Goal: Information Seeking & Learning: Check status

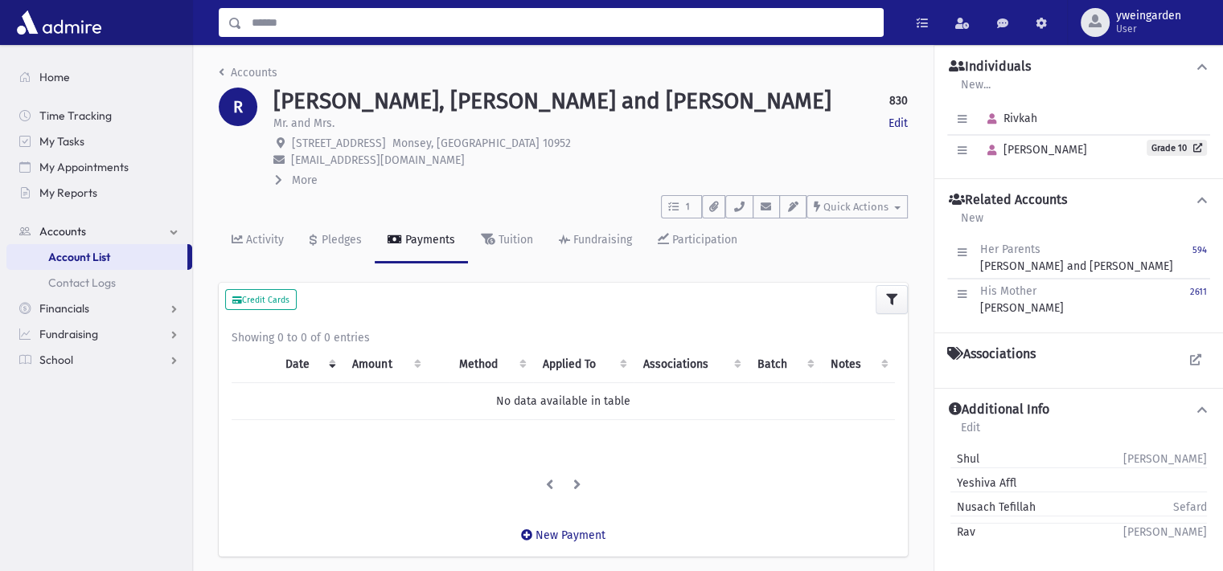
click at [597, 23] on input "Search" at bounding box center [562, 22] width 641 height 29
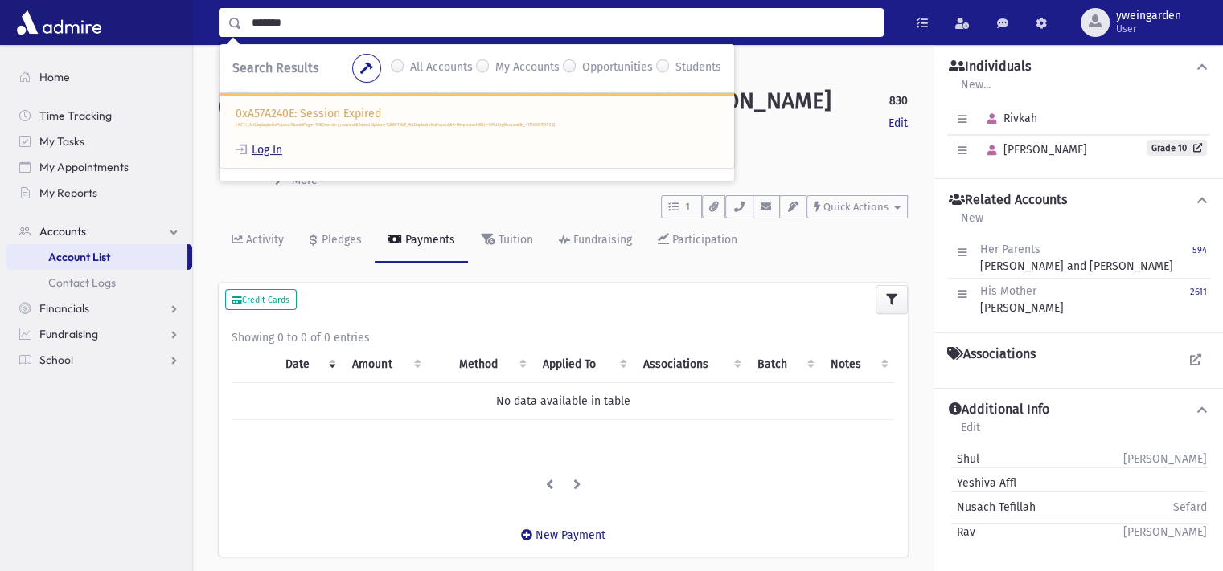
type input "*******"
click at [260, 143] on link "Log In" at bounding box center [259, 150] width 47 height 14
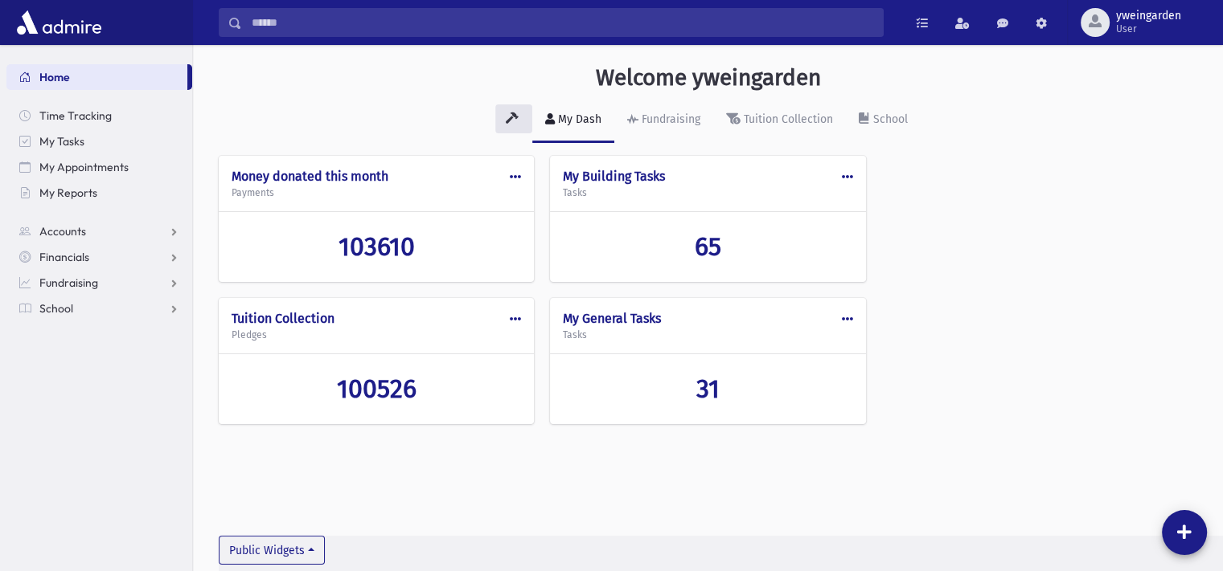
click at [386, 31] on input "Search" at bounding box center [562, 22] width 641 height 29
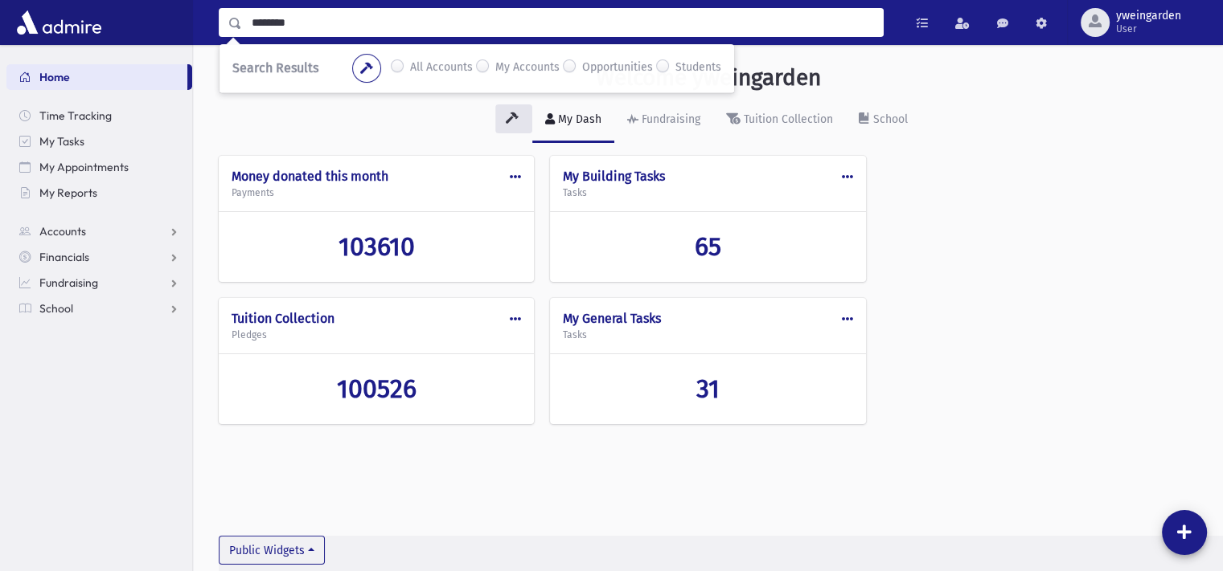
type input "********"
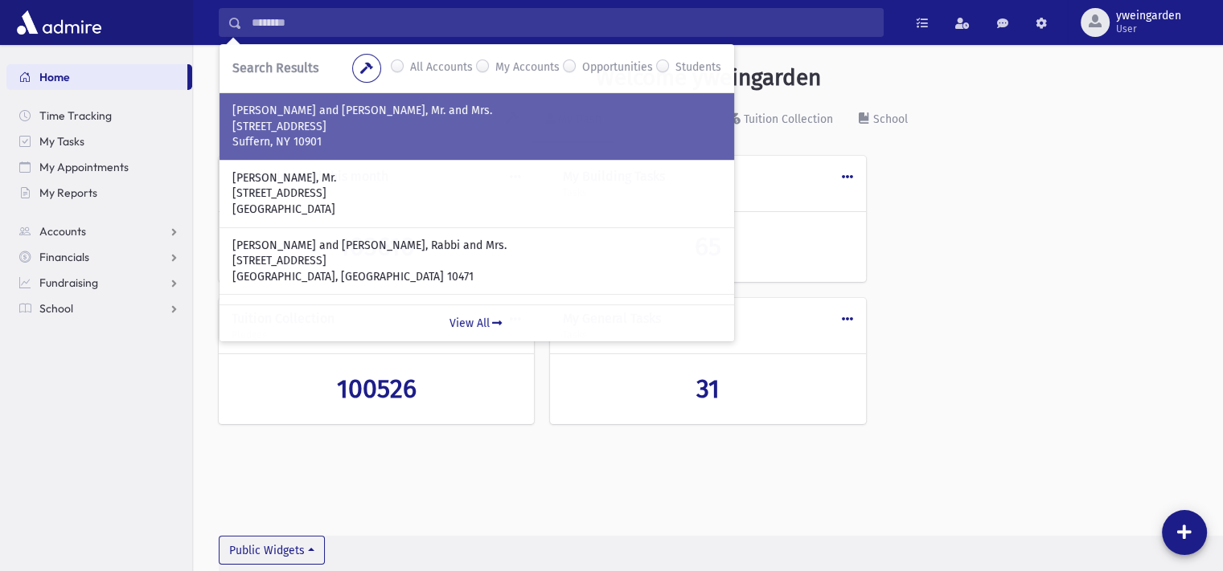
click at [309, 122] on p "[STREET_ADDRESS]" at bounding box center [476, 127] width 489 height 16
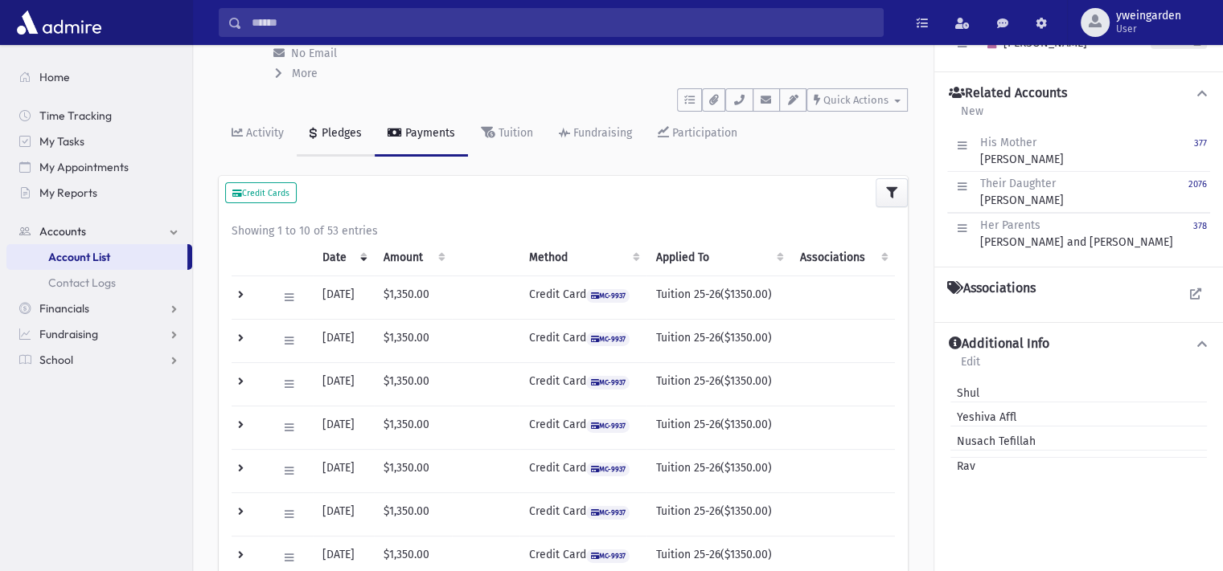
click at [328, 141] on link "Pledges" at bounding box center [336, 134] width 78 height 45
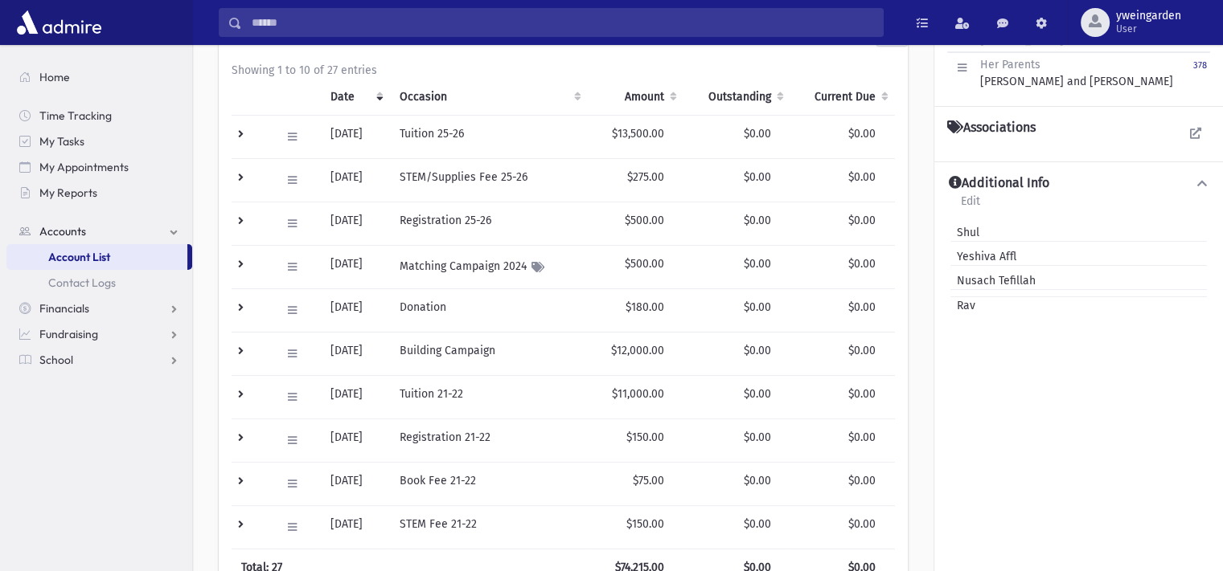
scroll to position [214, 0]
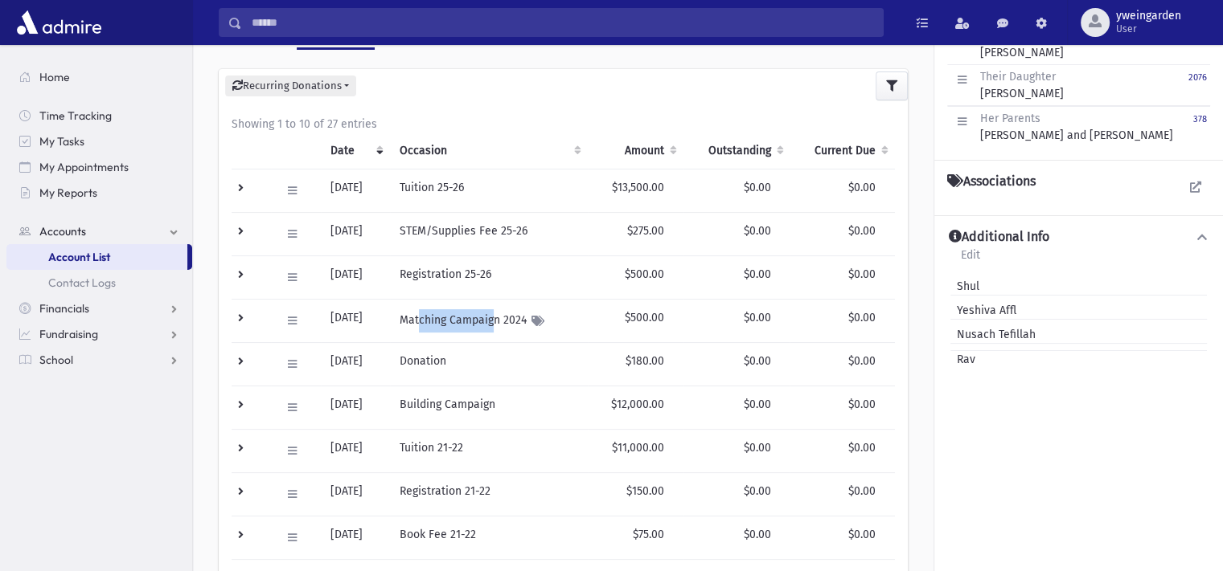
drag, startPoint x: 435, startPoint y: 322, endPoint x: 508, endPoint y: 322, distance: 73.1
click at [508, 322] on td "Matching Campaign 2024" at bounding box center [489, 320] width 198 height 43
drag, startPoint x: 461, startPoint y: 358, endPoint x: 429, endPoint y: 359, distance: 32.2
click at [429, 359] on td "Donation" at bounding box center [489, 363] width 198 height 43
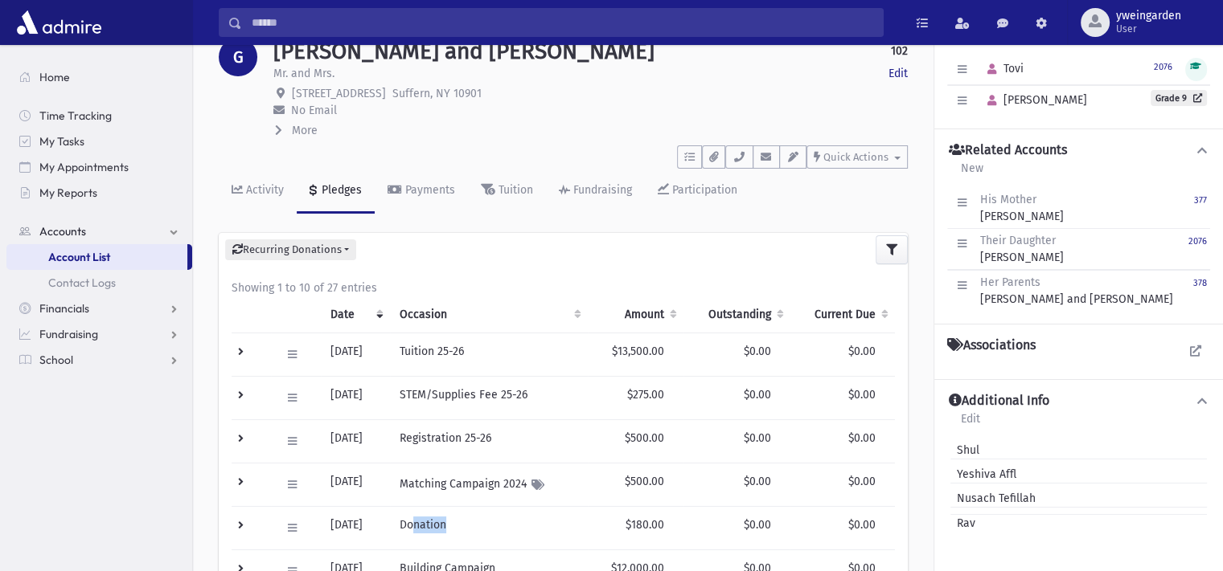
scroll to position [0, 0]
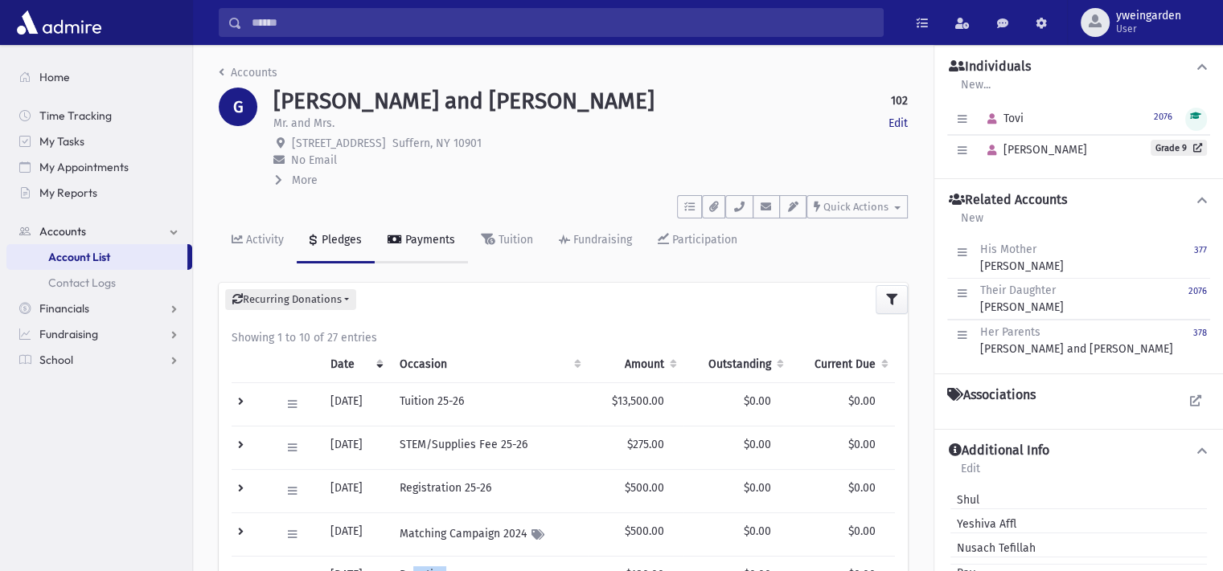
click at [404, 247] on link "Payments" at bounding box center [421, 241] width 93 height 45
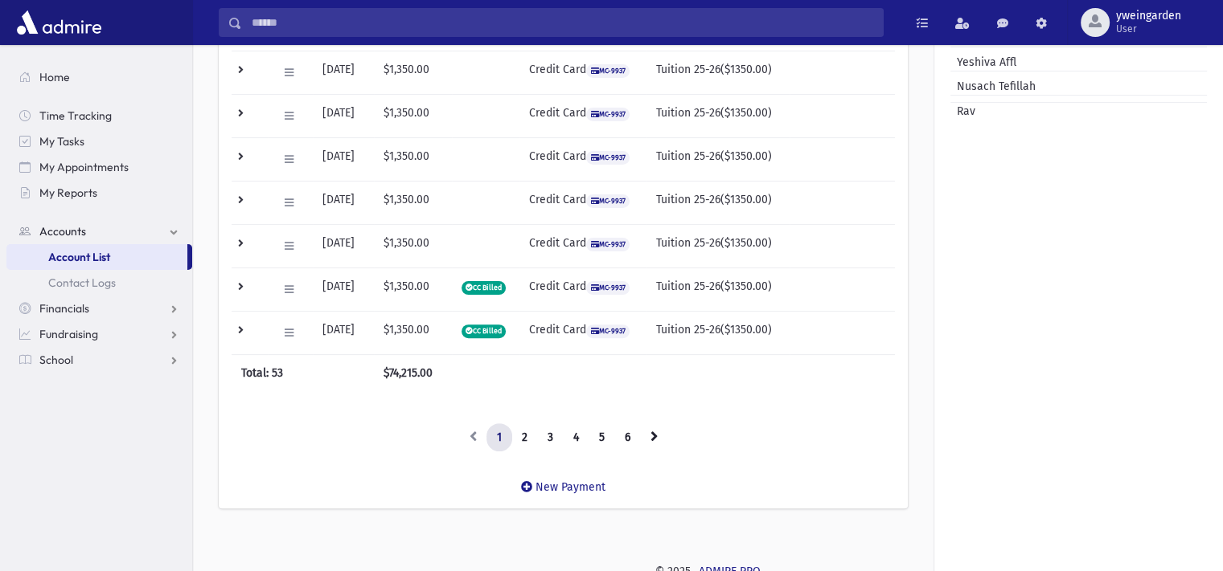
scroll to position [468, 0]
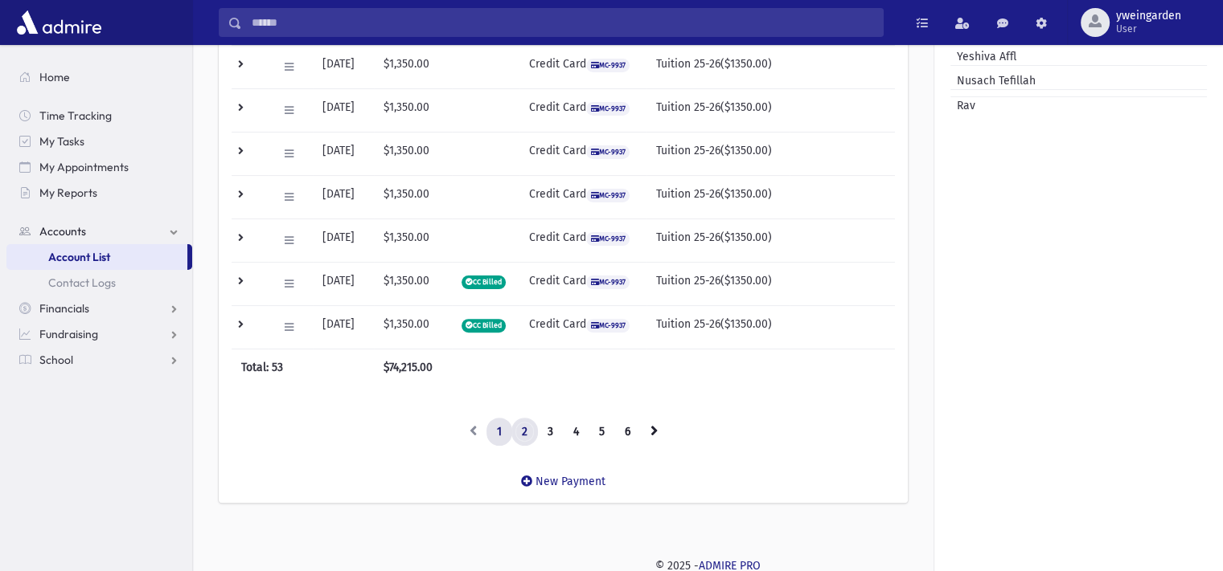
click at [525, 433] on link "2" at bounding box center [524, 432] width 27 height 29
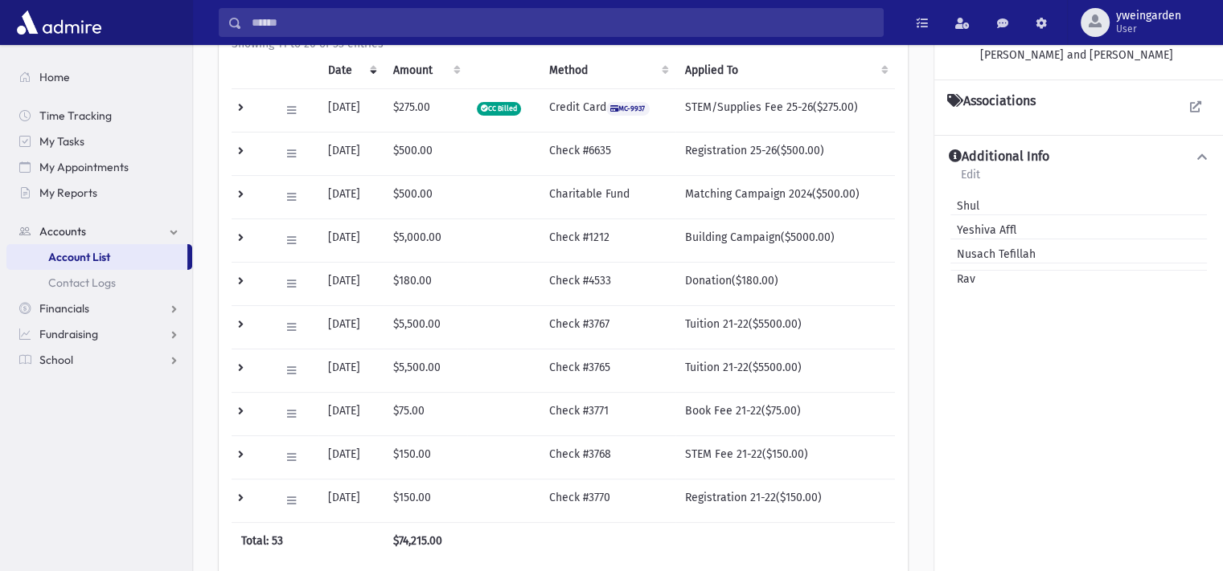
scroll to position [254, 0]
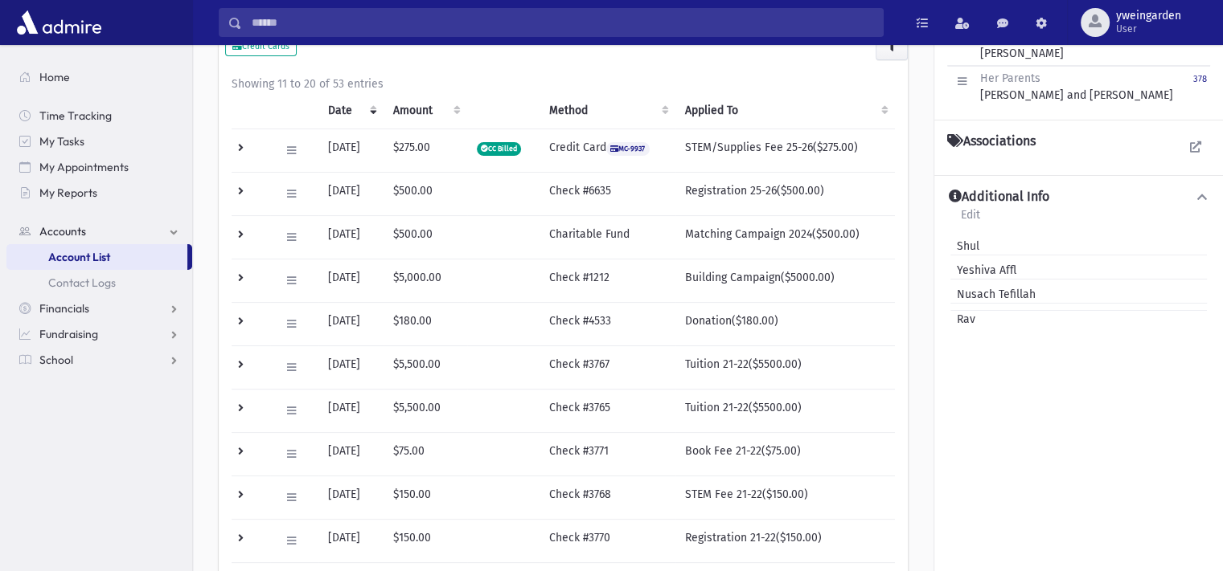
click at [237, 319] on td at bounding box center [250, 323] width 39 height 43
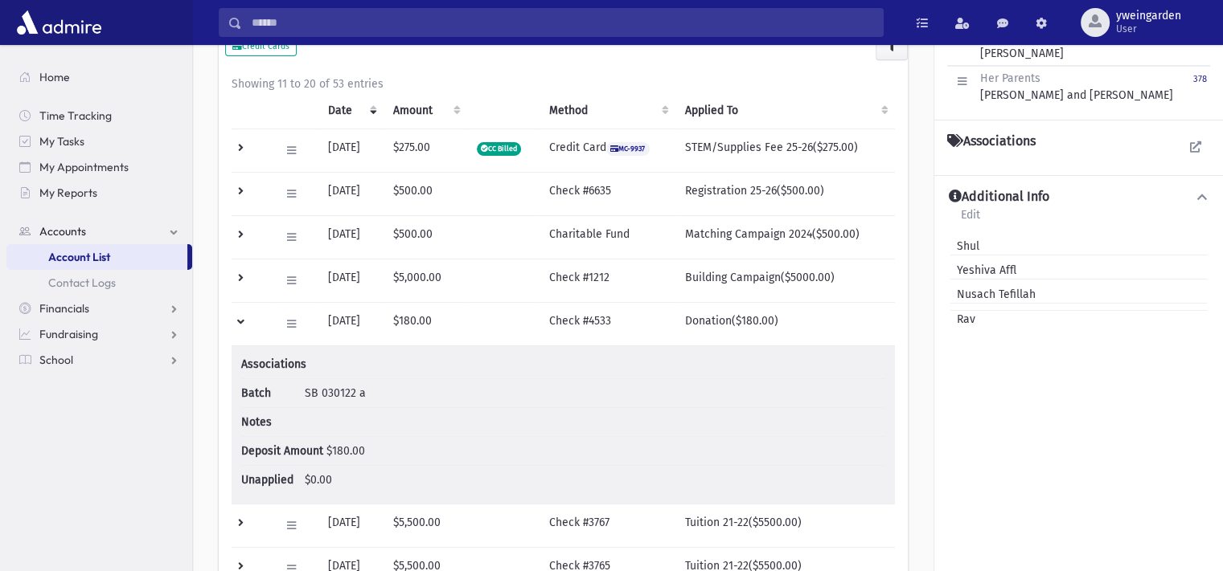
click at [237, 319] on td at bounding box center [250, 323] width 39 height 43
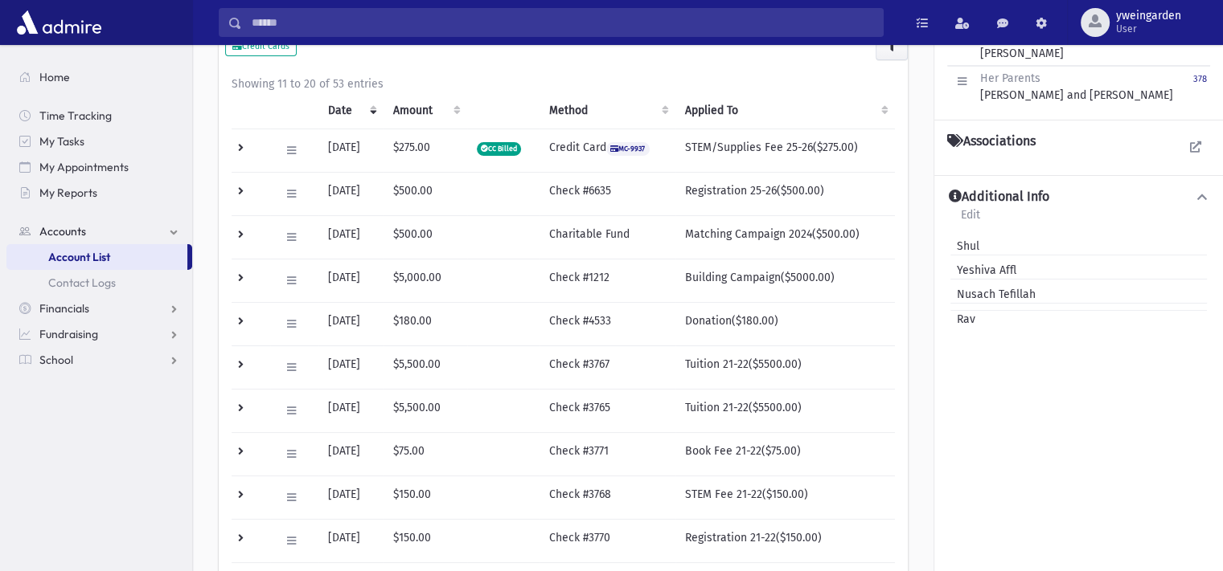
click at [242, 233] on td at bounding box center [250, 236] width 39 height 43
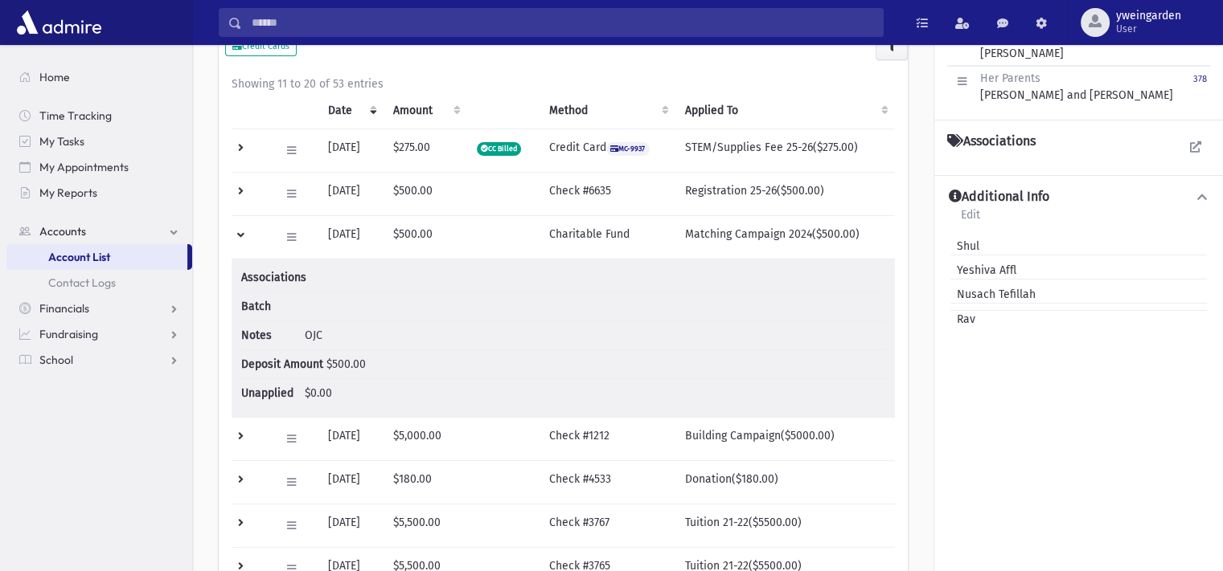
click at [242, 234] on td at bounding box center [250, 236] width 39 height 43
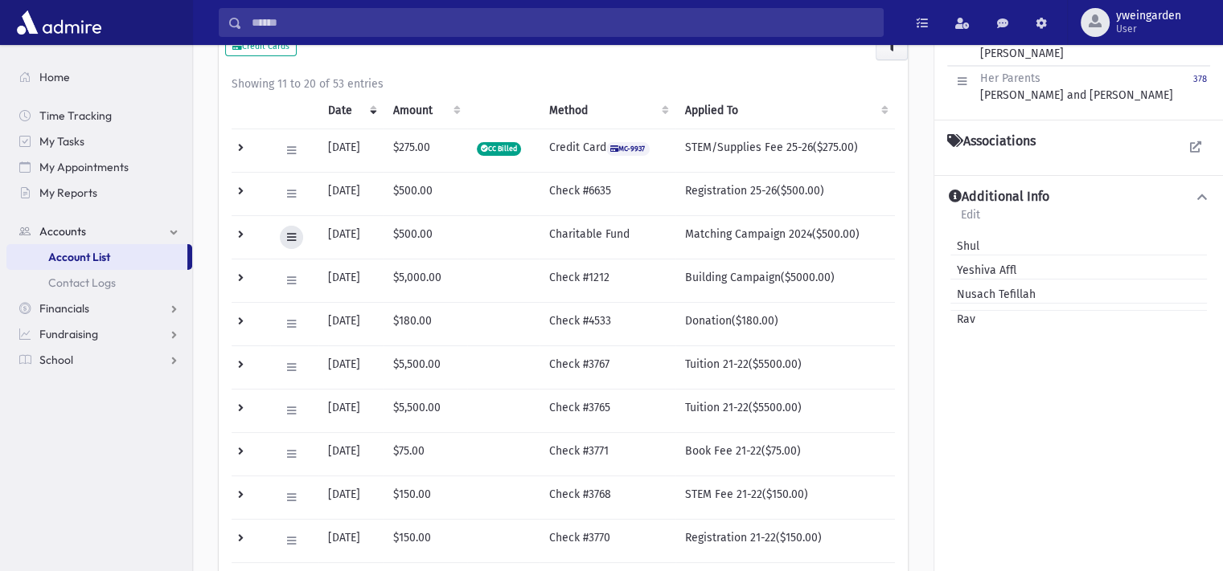
click at [289, 232] on icon at bounding box center [291, 237] width 9 height 10
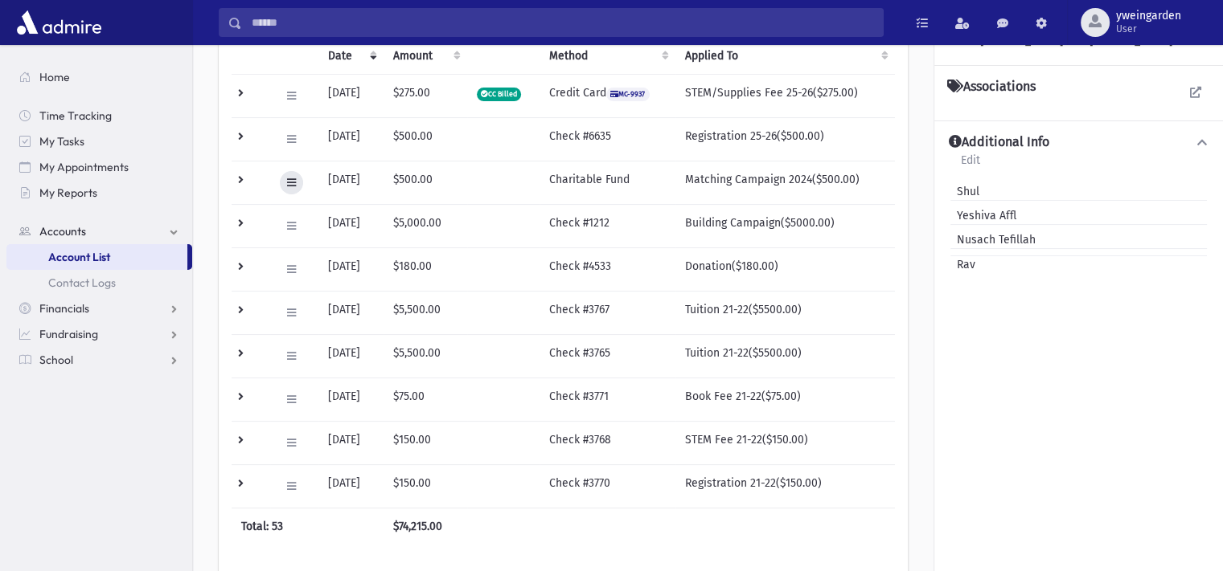
scroll to position [360, 0]
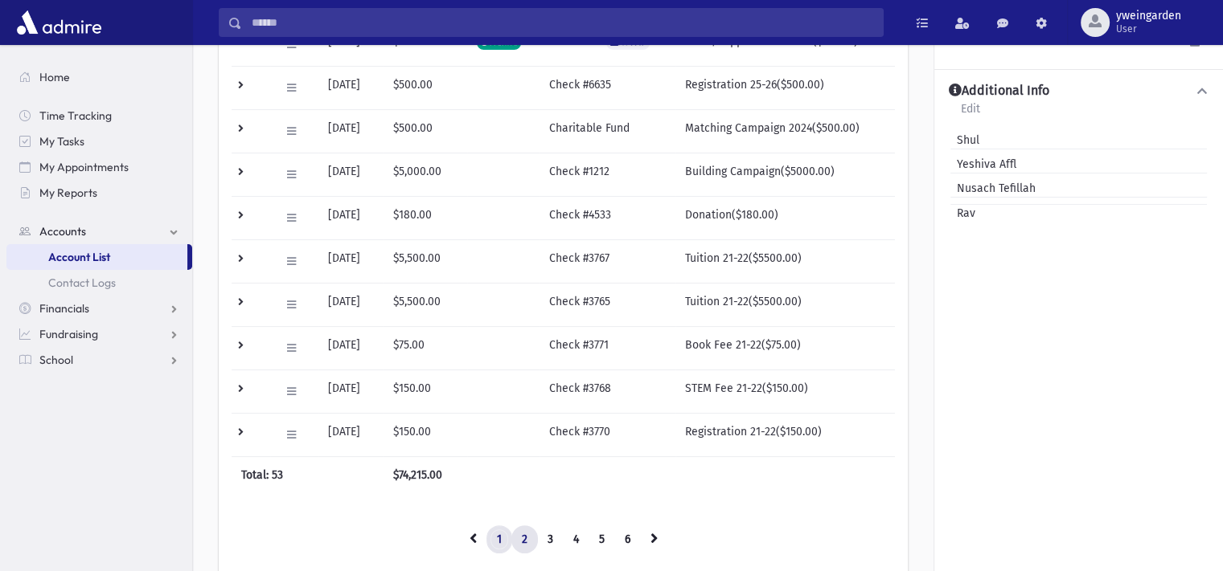
click at [498, 527] on link "1" at bounding box center [499, 540] width 26 height 29
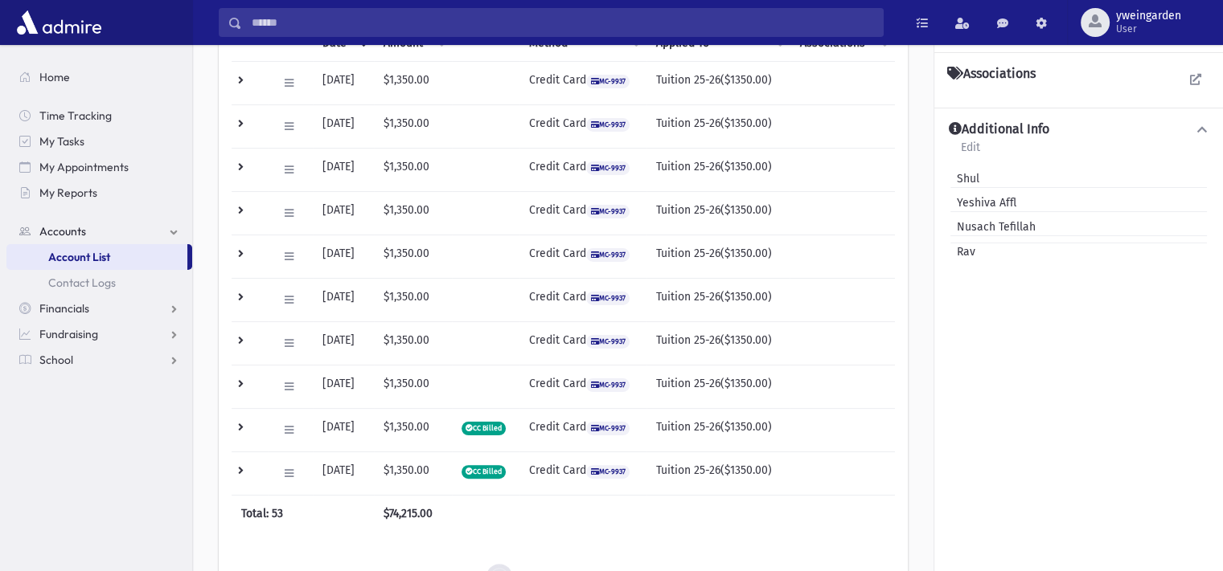
scroll to position [428, 0]
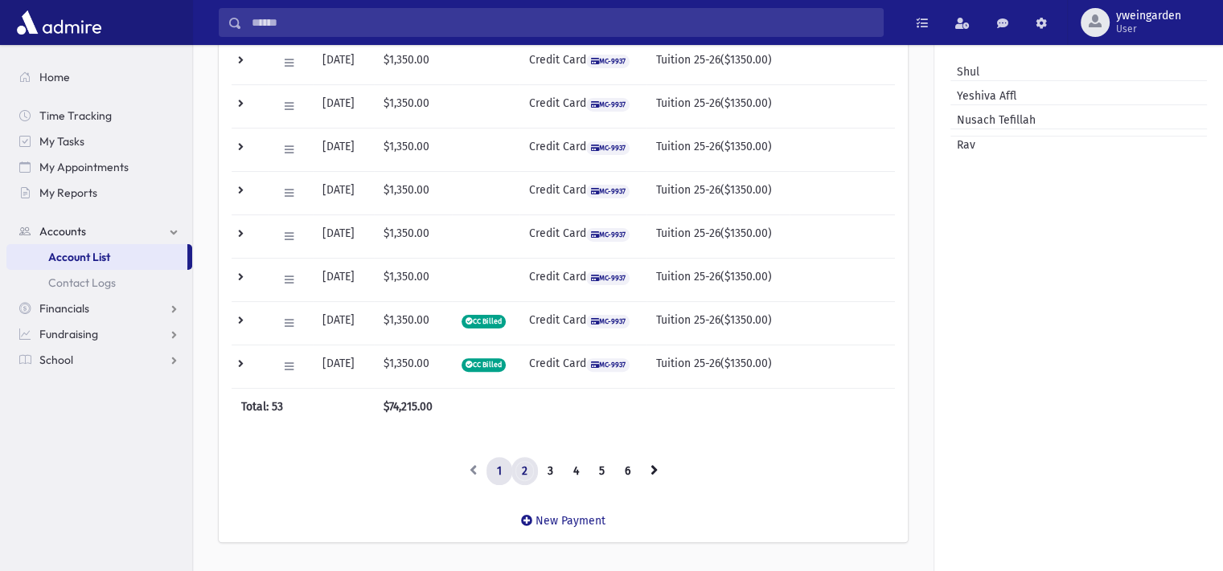
click at [528, 465] on link "2" at bounding box center [524, 471] width 27 height 29
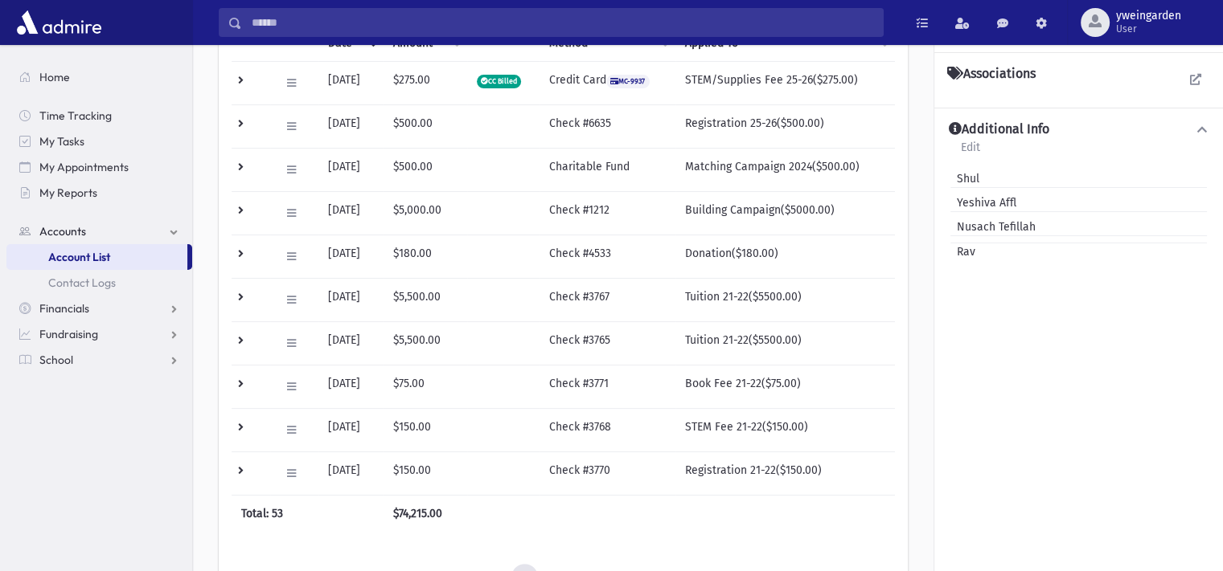
scroll to position [214, 0]
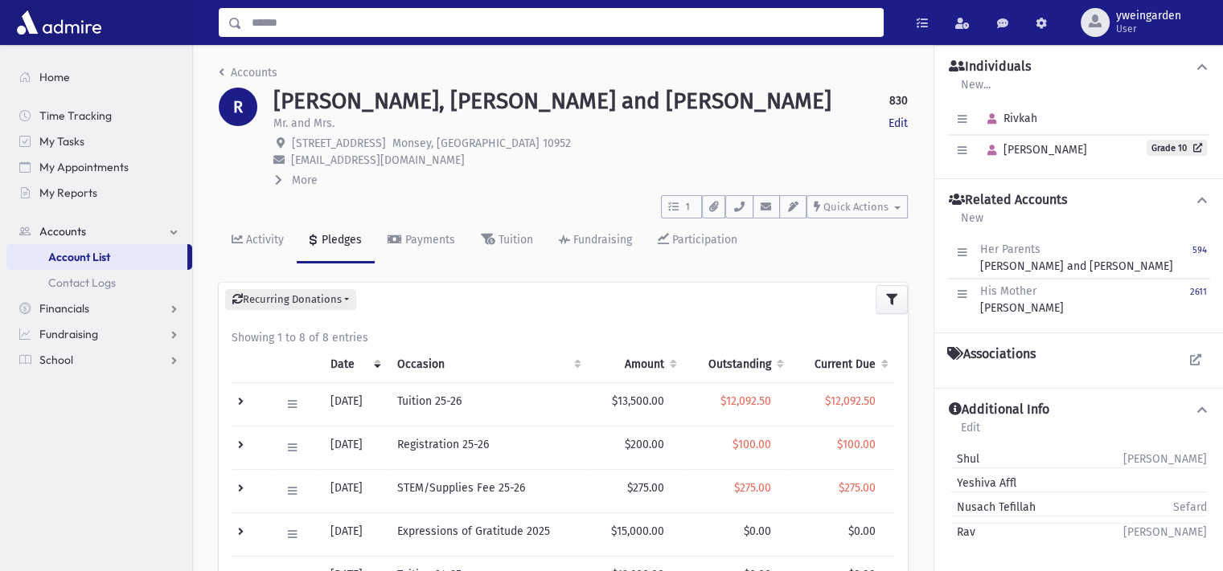
click at [320, 27] on input "Search" at bounding box center [562, 22] width 641 height 29
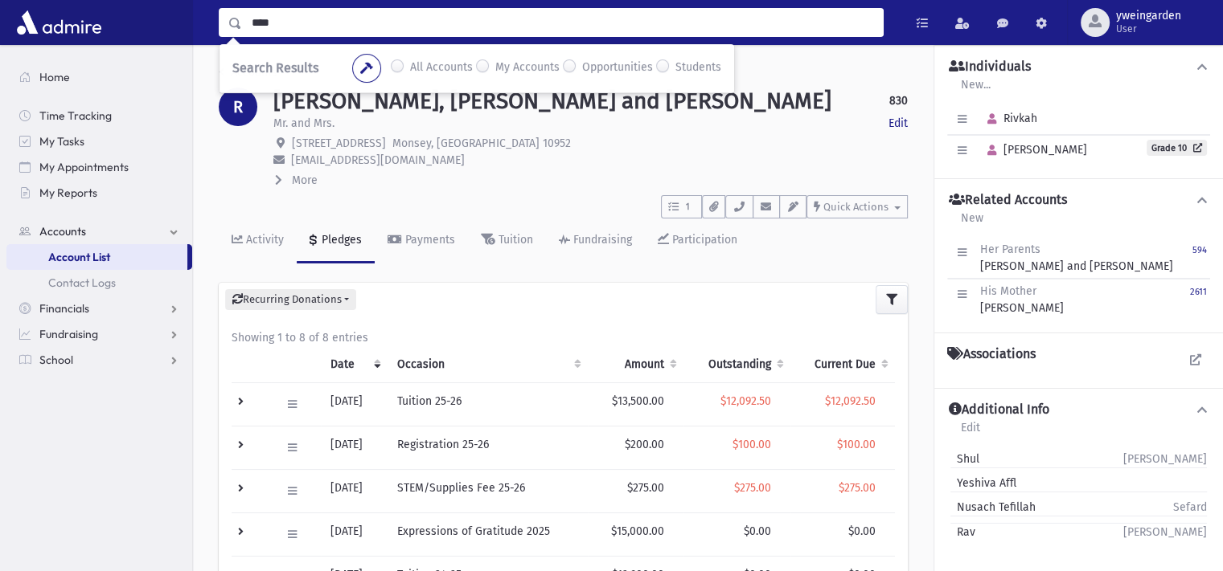
type input "****"
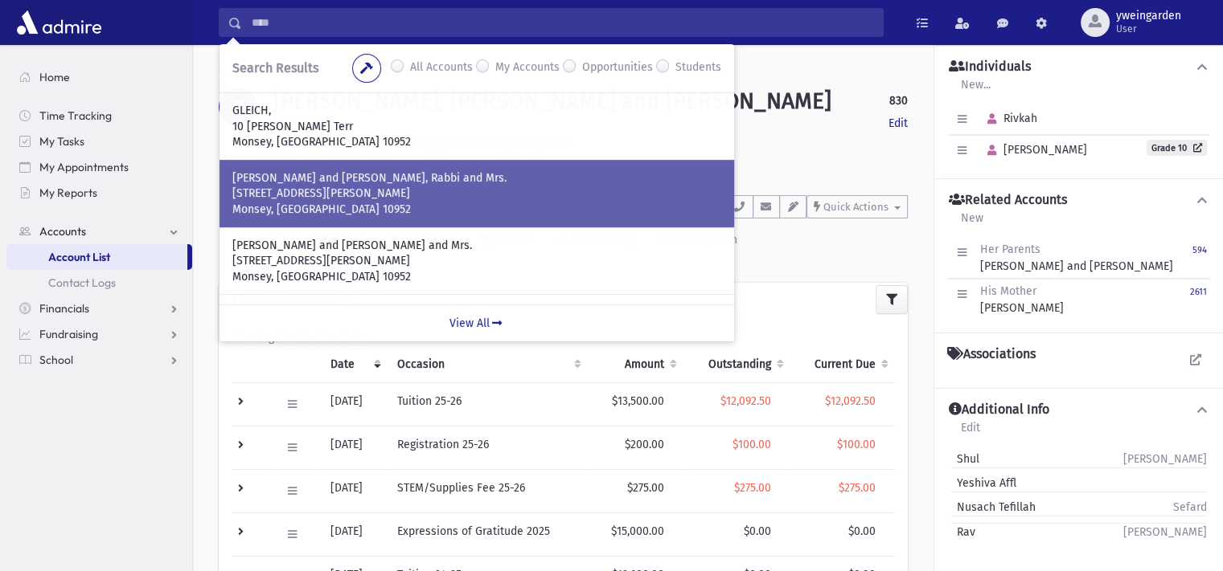
click at [289, 198] on p "10 Zabriskie Terrace" at bounding box center [476, 194] width 489 height 16
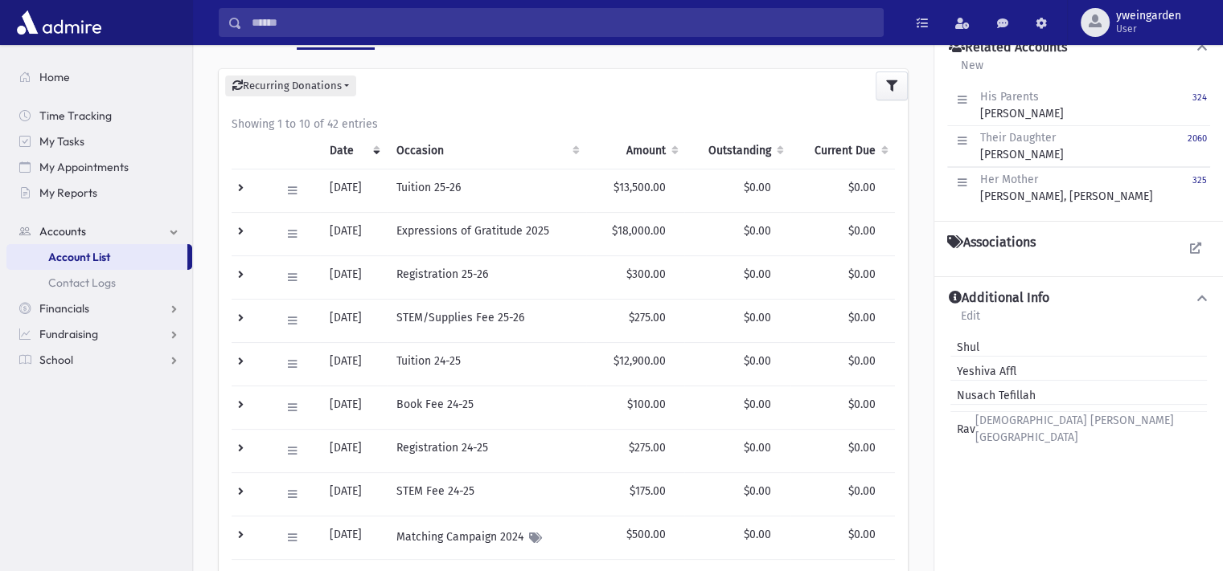
scroll to position [322, 0]
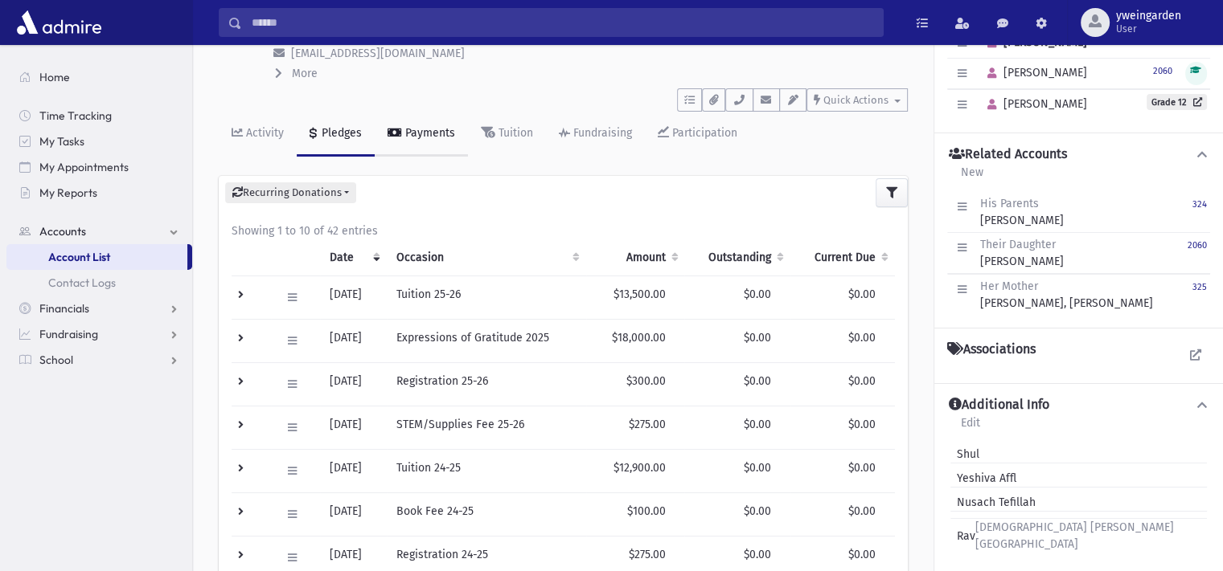
click at [415, 133] on div "Payments" at bounding box center [428, 133] width 53 height 14
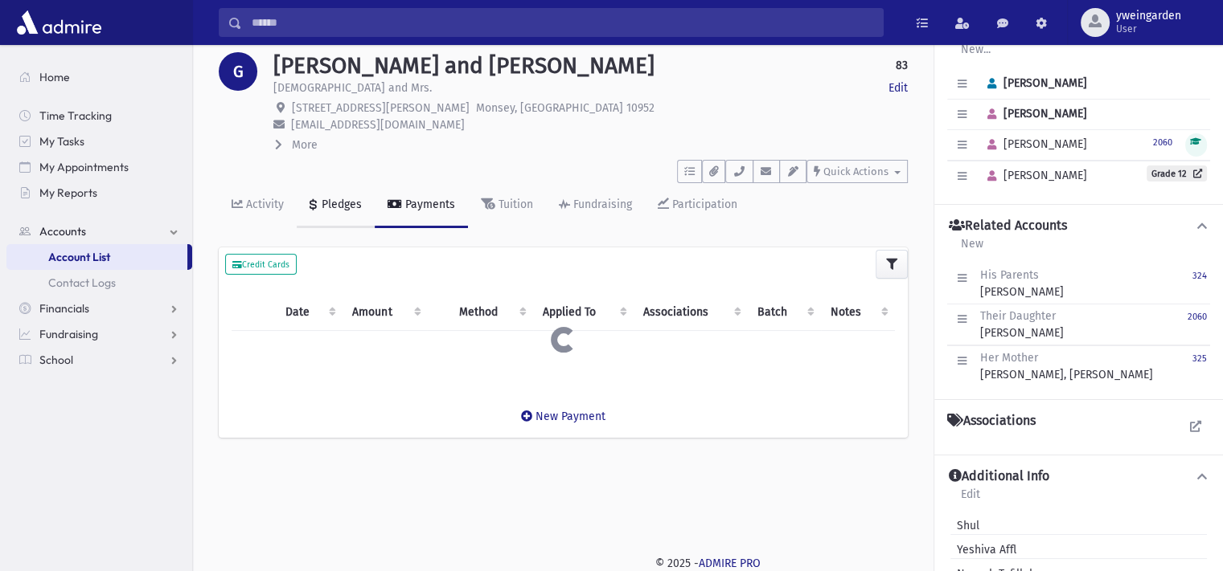
click at [334, 205] on div "Pledges" at bounding box center [339, 205] width 43 height 14
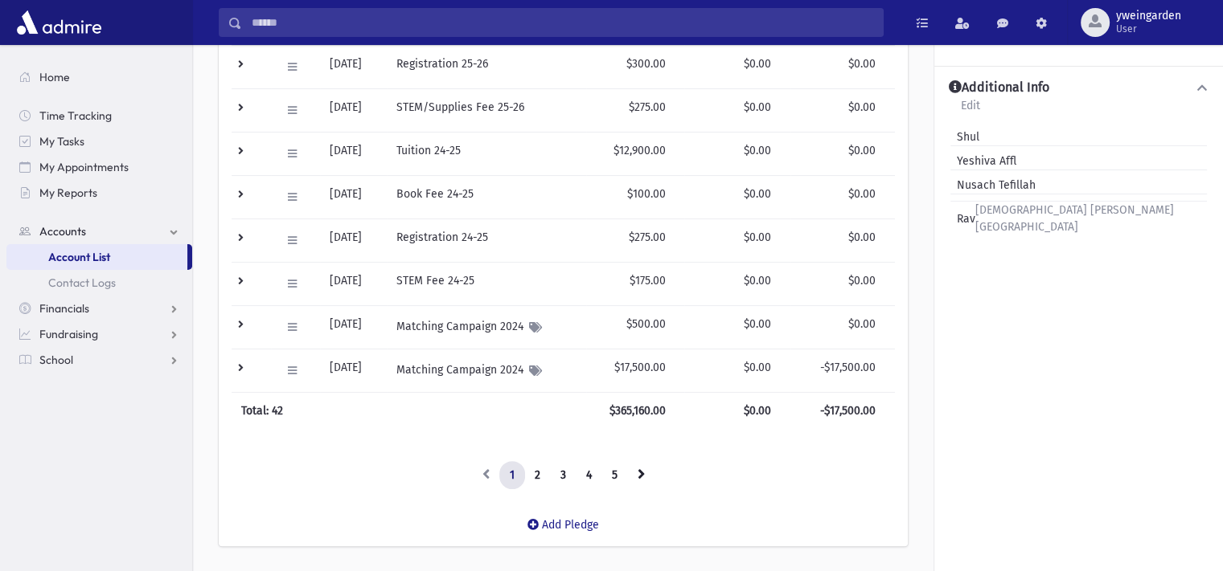
scroll to position [465, 0]
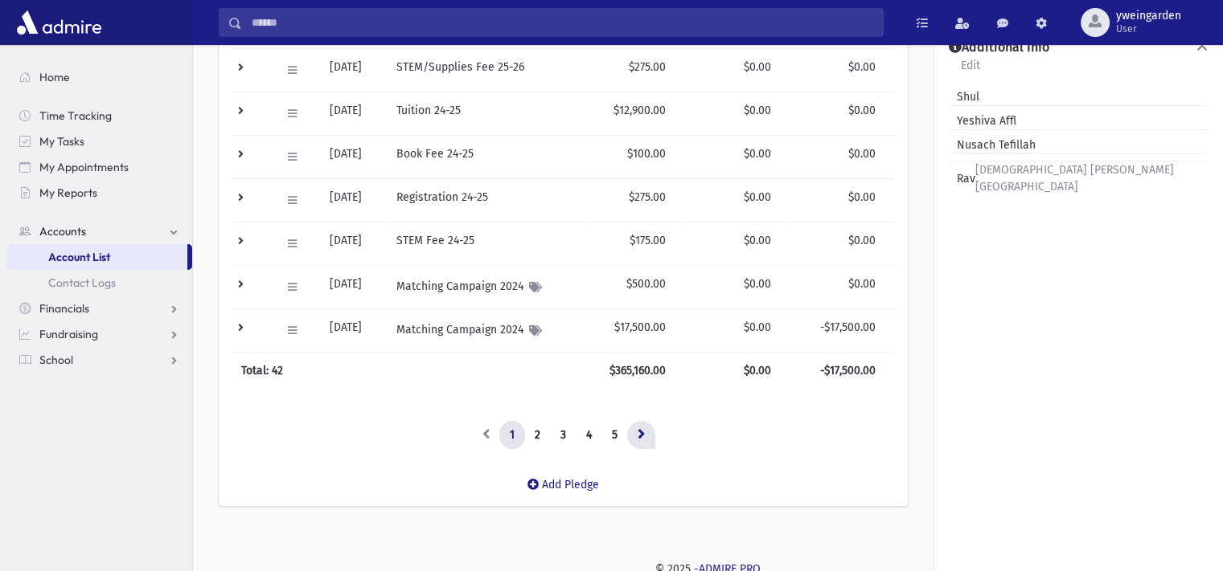
click at [639, 436] on icon at bounding box center [640, 433] width 7 height 11
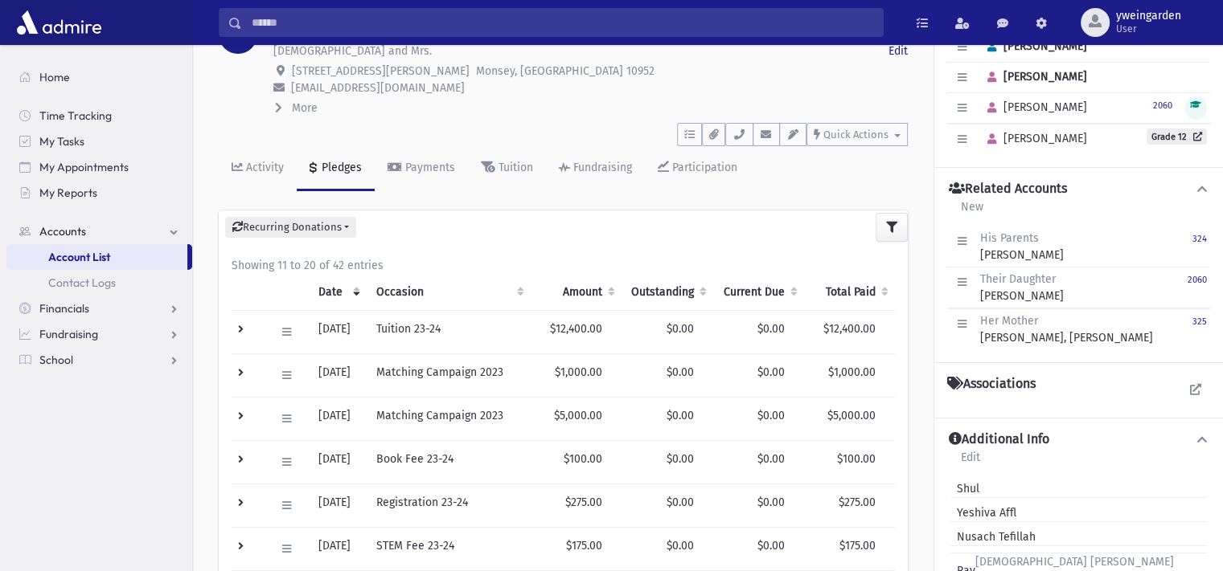
scroll to position [0, 0]
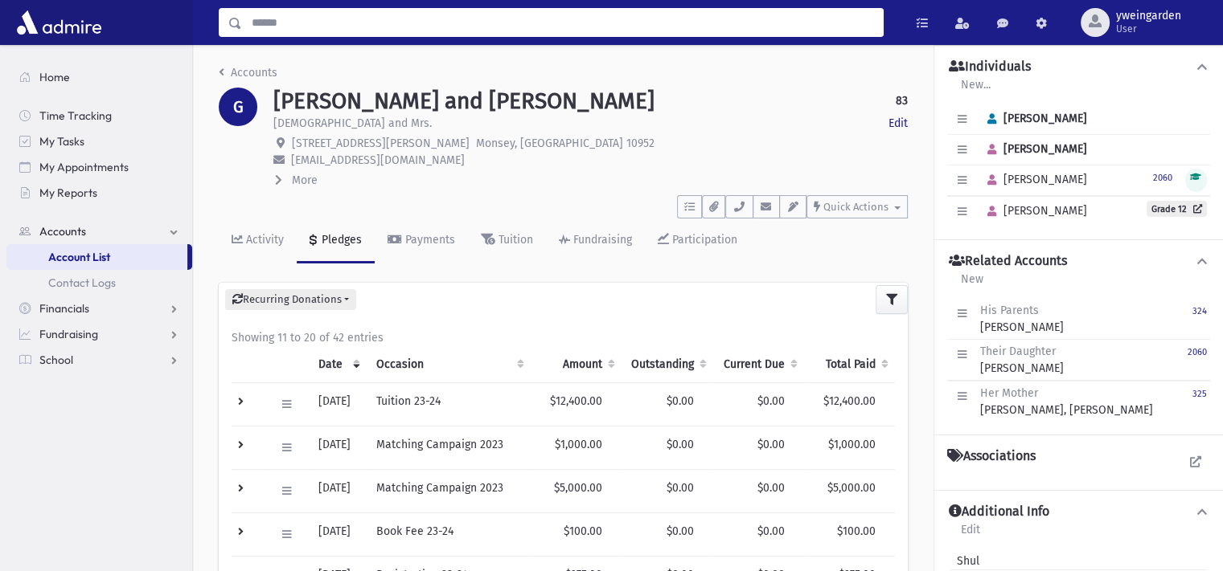
click at [475, 15] on input "Search" at bounding box center [562, 22] width 641 height 29
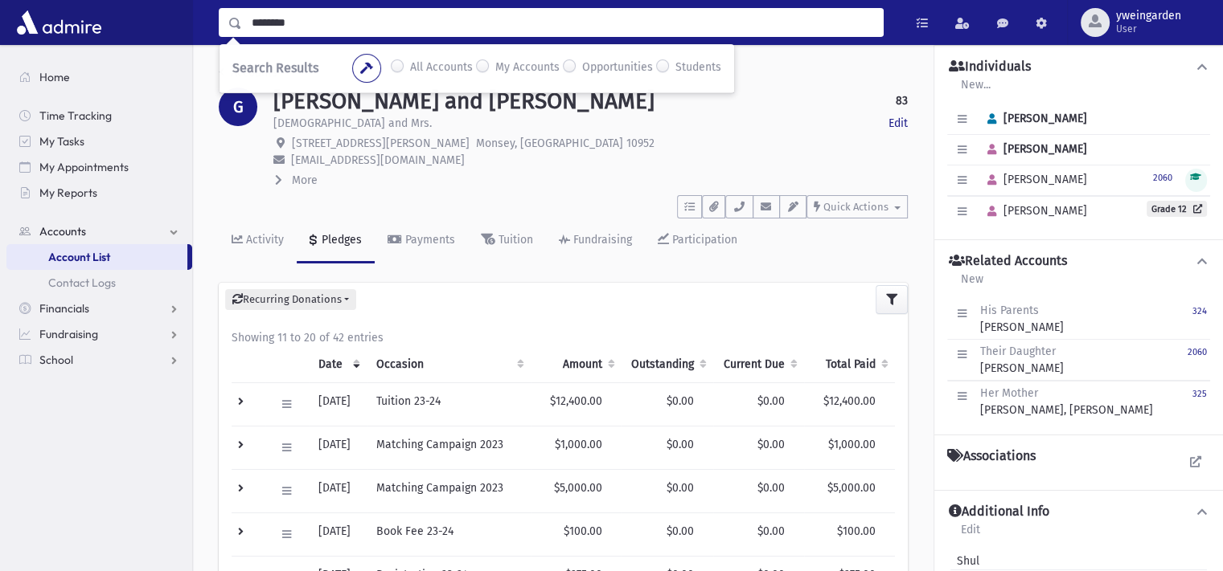
type input "********"
